Goal: Task Accomplishment & Management: Manage account settings

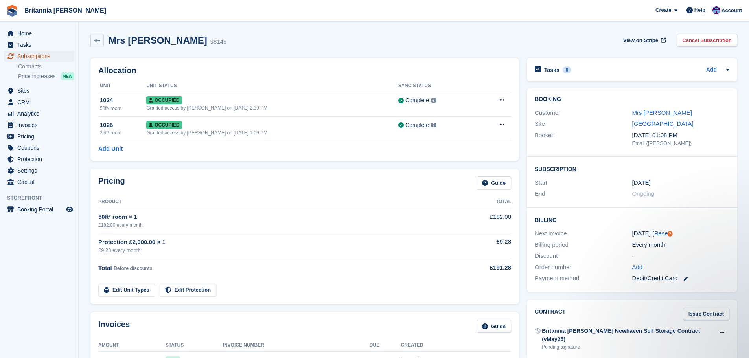
click at [57, 55] on span "Subscriptions" at bounding box center [40, 56] width 47 height 11
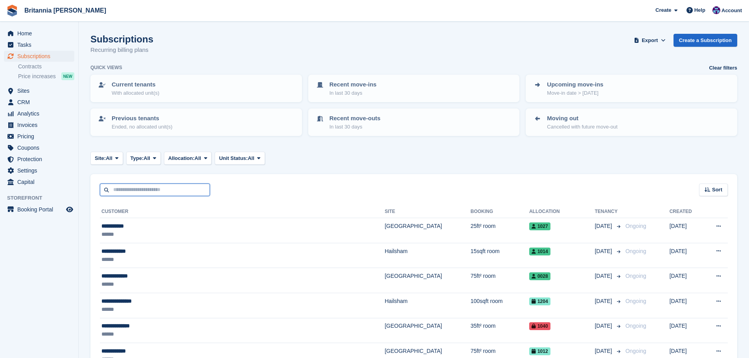
click at [127, 193] on input "text" at bounding box center [155, 190] width 110 height 13
type input "*****"
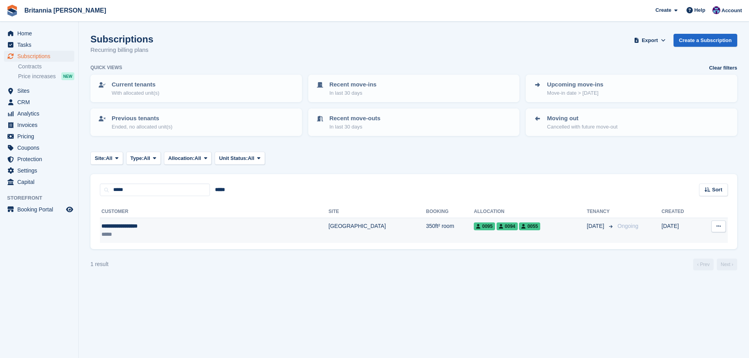
click at [329, 233] on td "[GEOGRAPHIC_DATA]" at bounding box center [378, 230] width 98 height 25
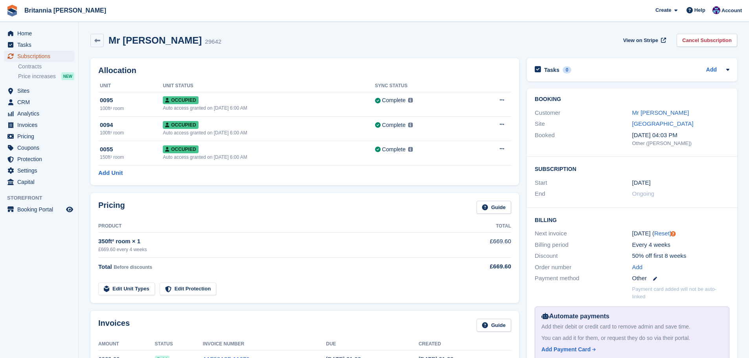
click at [52, 55] on span "Subscriptions" at bounding box center [40, 56] width 47 height 11
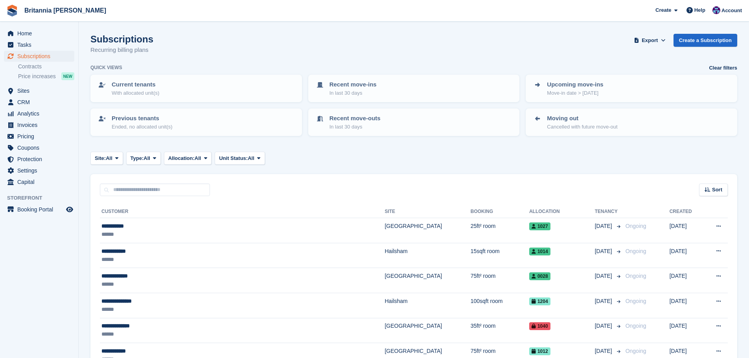
click at [136, 186] on input "text" at bounding box center [155, 190] width 110 height 13
type input "****"
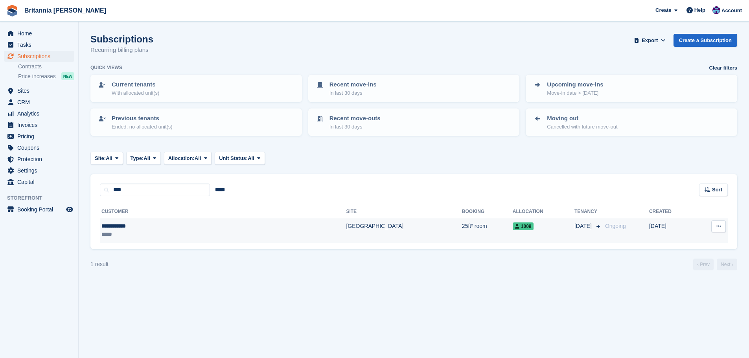
click at [346, 230] on td "[GEOGRAPHIC_DATA]" at bounding box center [404, 230] width 116 height 25
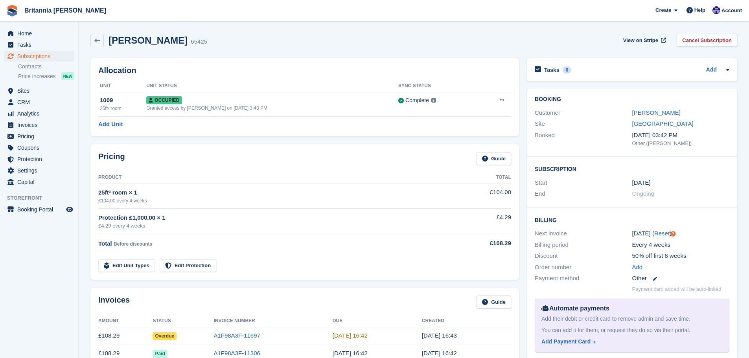
drag, startPoint x: 231, startPoint y: 334, endPoint x: 228, endPoint y: 331, distance: 4.2
click at [231, 335] on link "A1F98A3F-11697" at bounding box center [236, 335] width 46 height 7
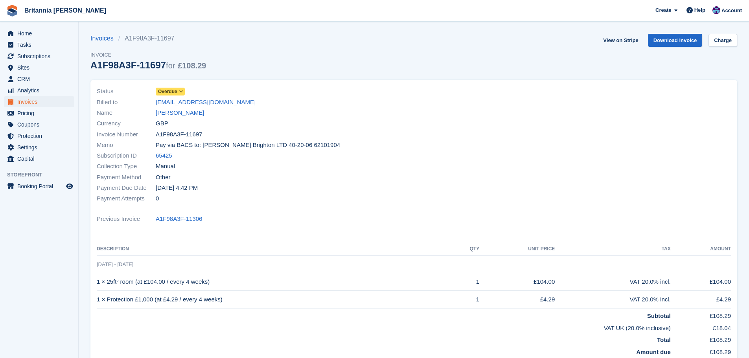
click at [170, 93] on span "Overdue" at bounding box center [167, 91] width 19 height 7
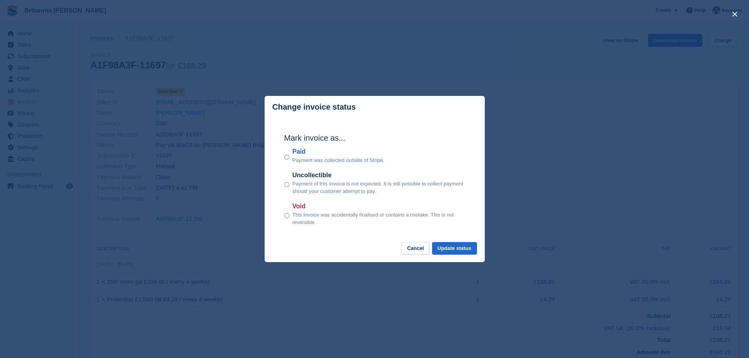
click at [302, 156] on label "Paid" at bounding box center [339, 151] width 92 height 9
click at [453, 252] on button "Update status" at bounding box center [454, 248] width 45 height 13
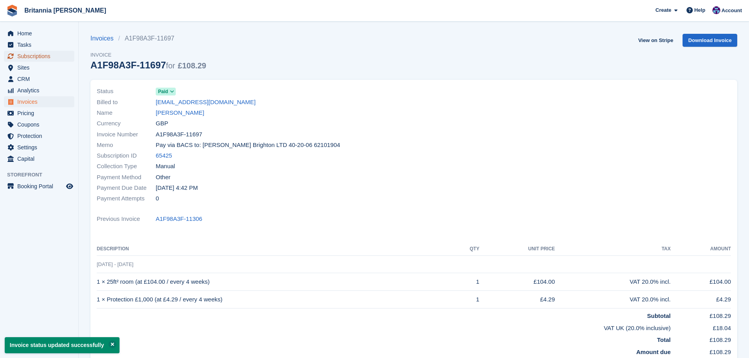
click at [39, 53] on span "Subscriptions" at bounding box center [40, 56] width 47 height 11
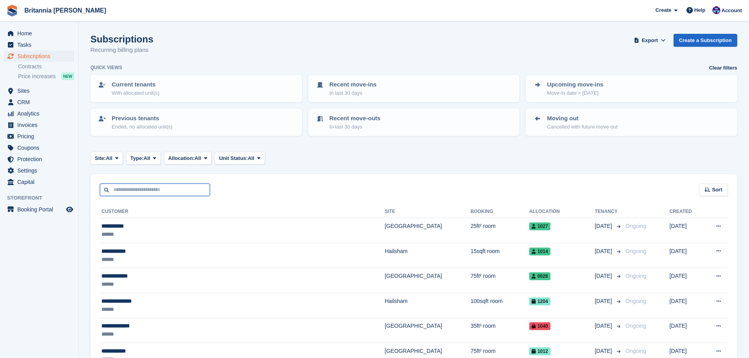
click at [147, 184] on input "text" at bounding box center [155, 190] width 110 height 13
type input "*********"
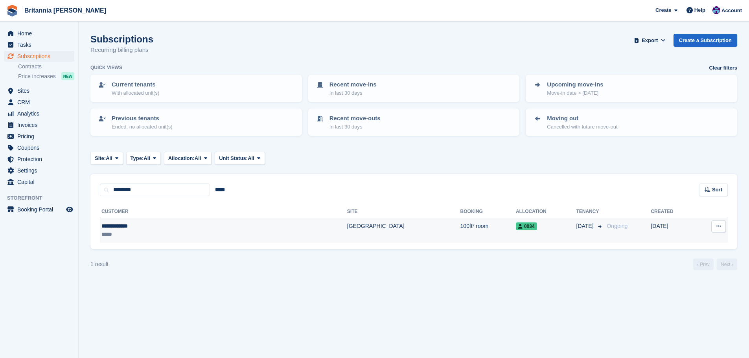
click at [347, 231] on td "[GEOGRAPHIC_DATA]" at bounding box center [403, 230] width 113 height 25
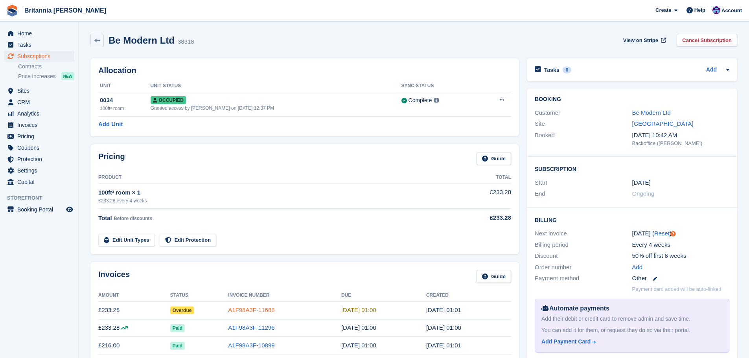
click at [249, 310] on link "A1F98A3F-11688" at bounding box center [251, 310] width 46 height 7
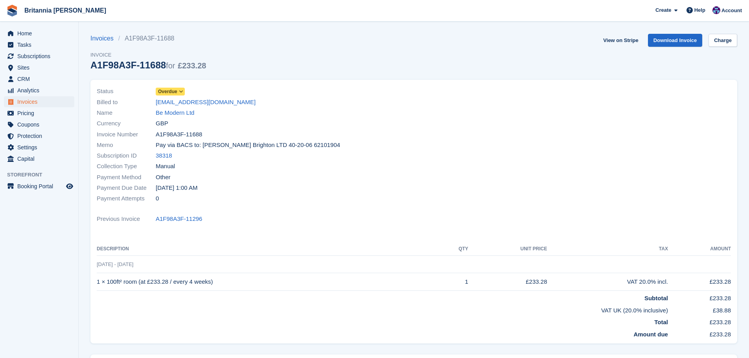
click at [173, 92] on span "Overdue" at bounding box center [167, 91] width 19 height 7
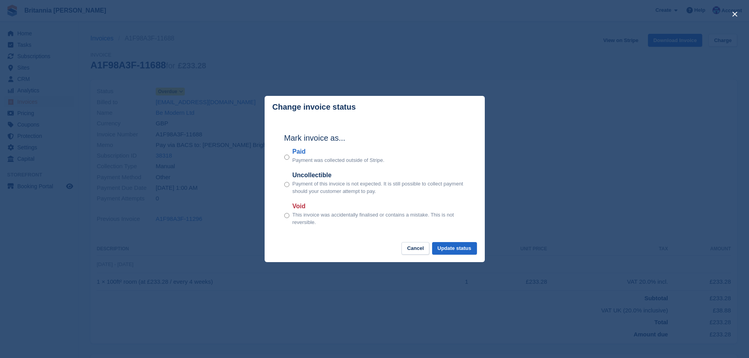
click at [300, 152] on label "Paid" at bounding box center [339, 151] width 92 height 9
click at [447, 247] on button "Update status" at bounding box center [454, 248] width 45 height 13
